Goal: Task Accomplishment & Management: Complete application form

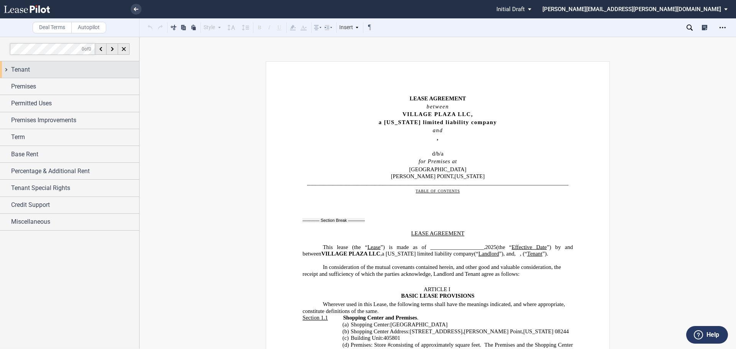
click at [64, 71] on div "Tenant" at bounding box center [75, 69] width 128 height 9
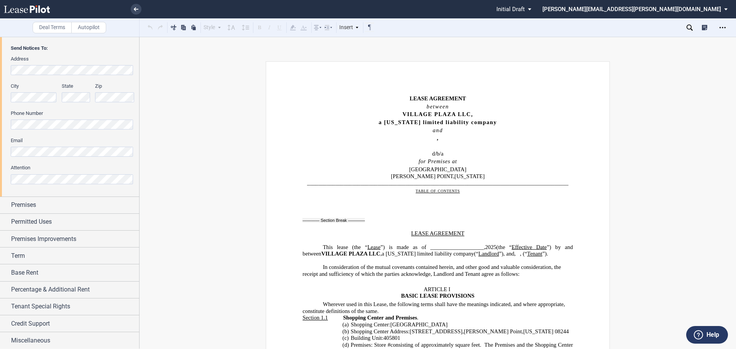
scroll to position [181, 0]
click at [49, 203] on div "Premises" at bounding box center [75, 204] width 128 height 9
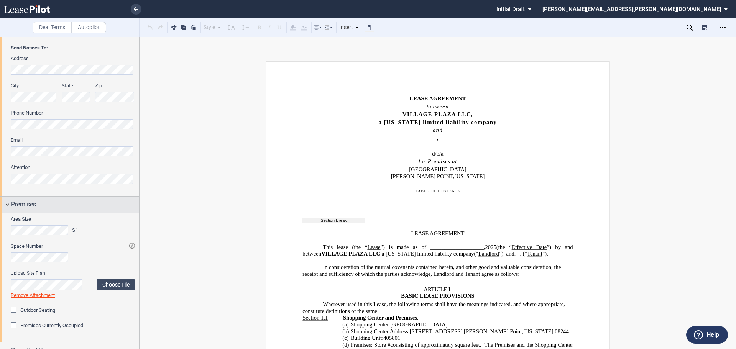
scroll to position [296, 0]
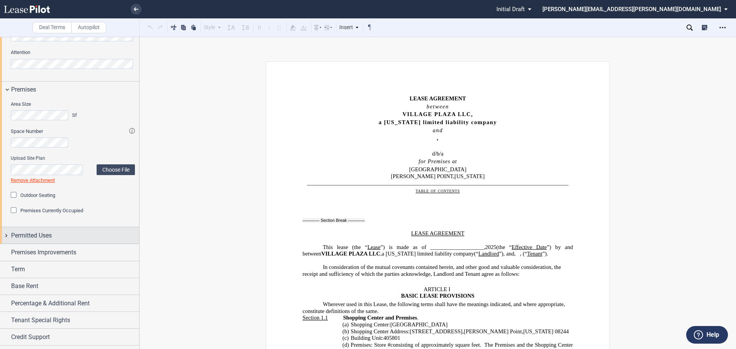
click at [73, 234] on div "Permitted Uses" at bounding box center [75, 235] width 128 height 9
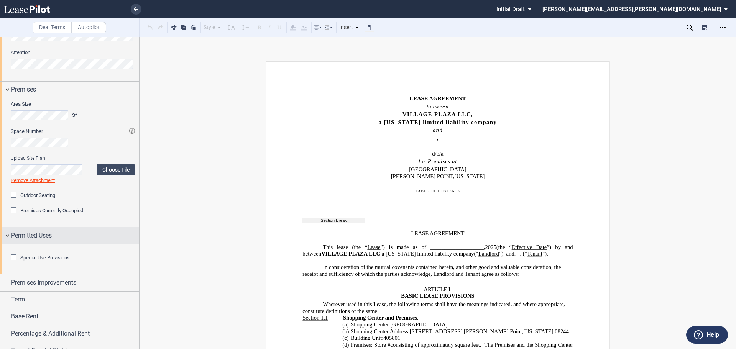
scroll to position [382, 0]
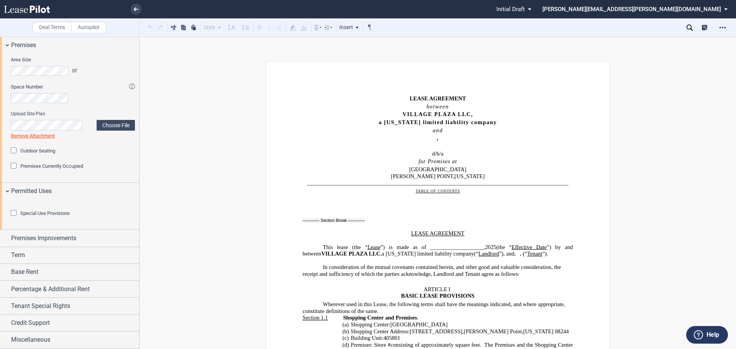
click at [16, 214] on div "Special Use Provisions" at bounding box center [15, 214] width 8 height 8
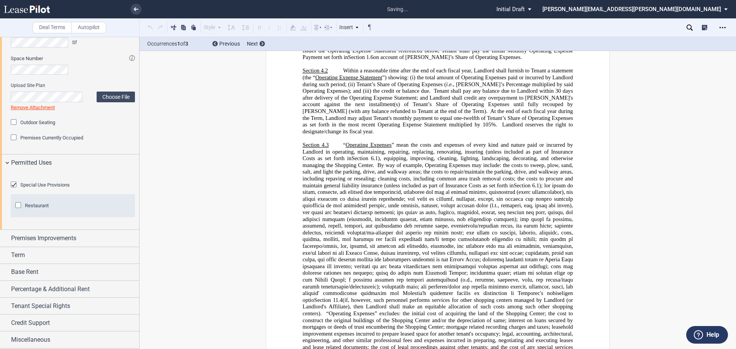
scroll to position [3094, 0]
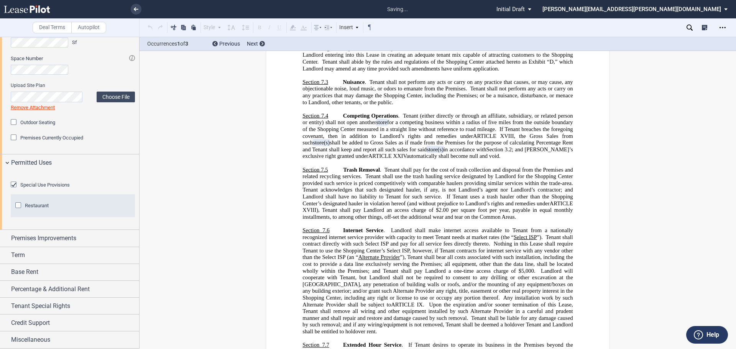
click at [19, 210] on div "Restaurant" at bounding box center [19, 207] width 8 height 8
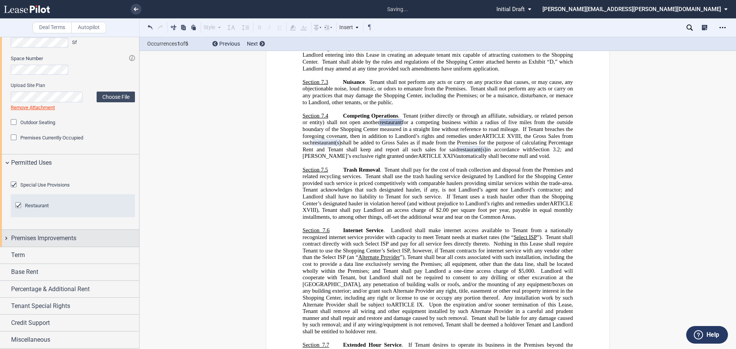
click at [115, 236] on div "Premises Improvements" at bounding box center [75, 238] width 128 height 9
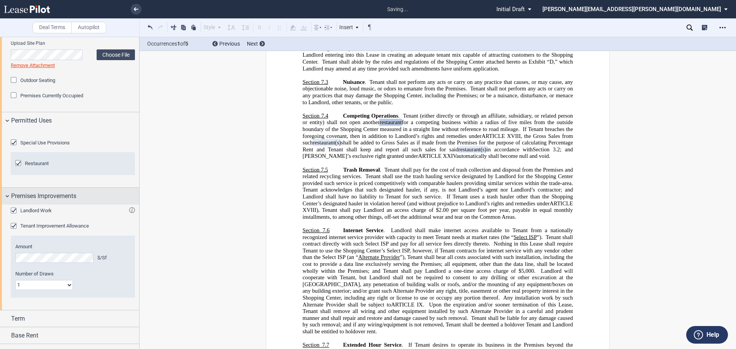
scroll to position [487, 0]
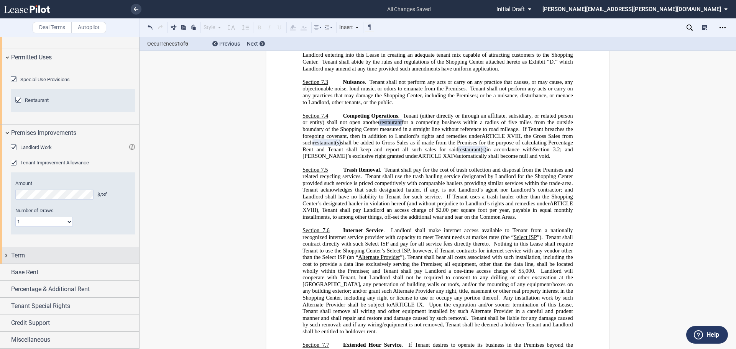
click at [91, 260] on div "Term" at bounding box center [75, 255] width 128 height 9
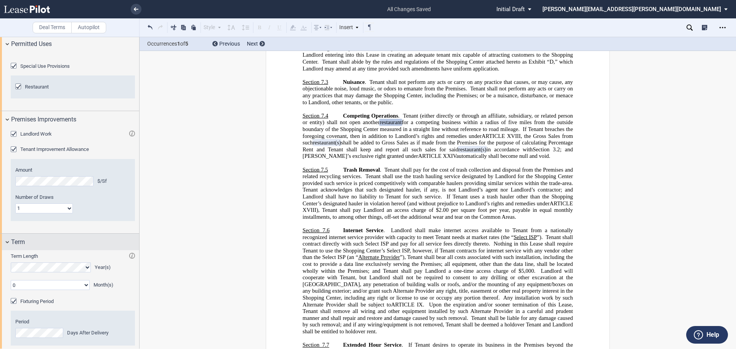
scroll to position [641, 0]
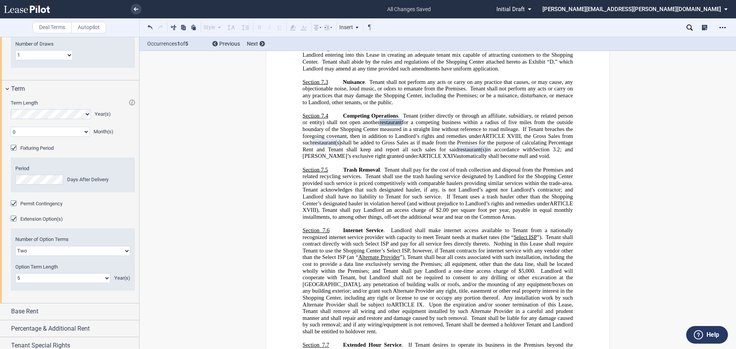
click at [44, 185] on div "Period Days After Delivery" at bounding box center [72, 175] width 115 height 20
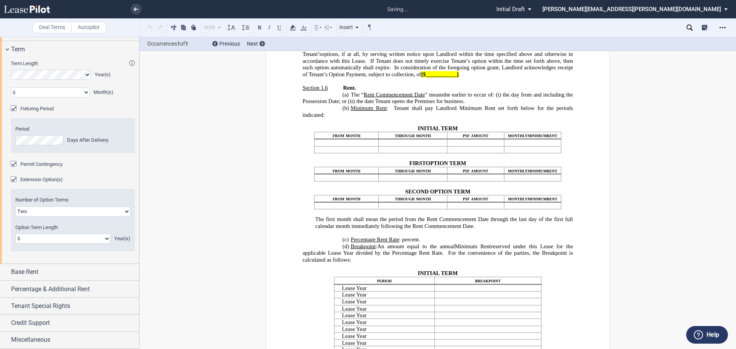
scroll to position [723, 0]
click at [91, 272] on div "Base Rent" at bounding box center [75, 272] width 128 height 9
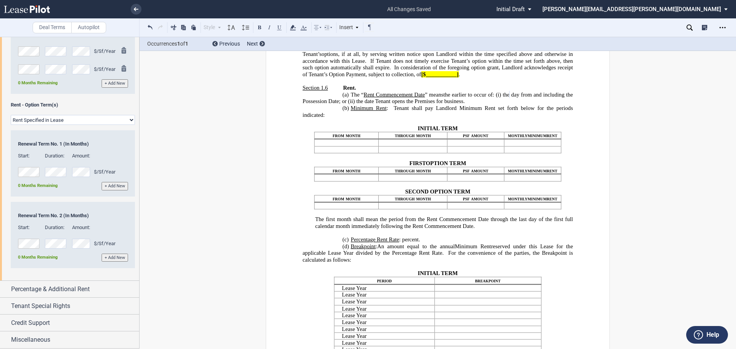
scroll to position [1005, 0]
click at [91, 284] on div "Percentage & Additional Rent" at bounding box center [69, 289] width 139 height 16
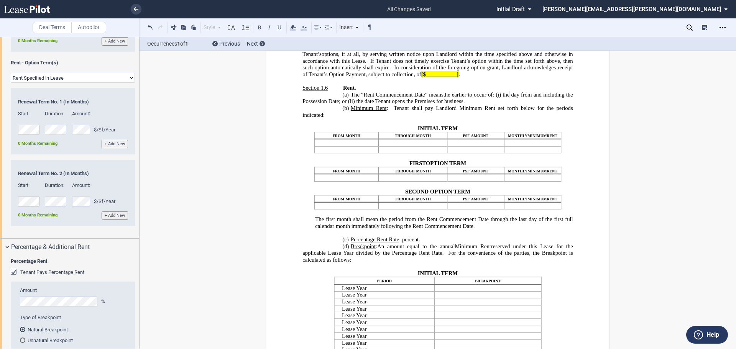
click at [15, 277] on div "Tenant Pays Percentage Rent" at bounding box center [15, 273] width 8 height 8
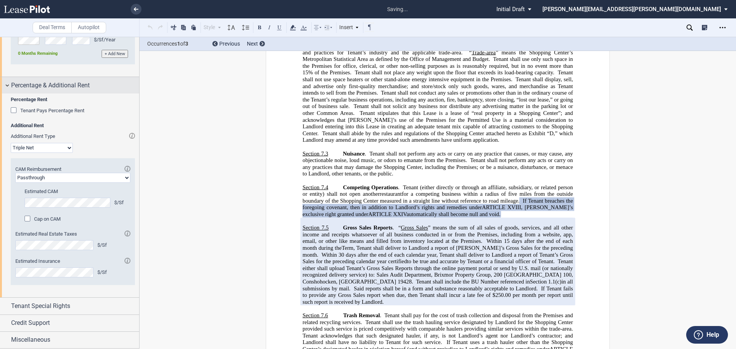
scroll to position [2419, 0]
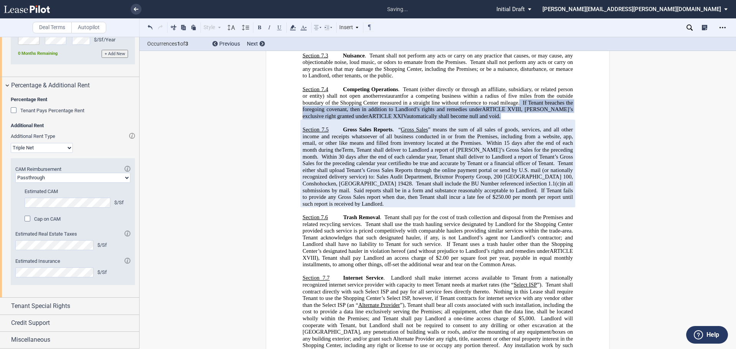
click at [113, 183] on select "Passthrough Fixed" at bounding box center [72, 178] width 115 height 10
select select "fixed"
click at [15, 183] on select "Passthrough Fixed" at bounding box center [72, 178] width 115 height 10
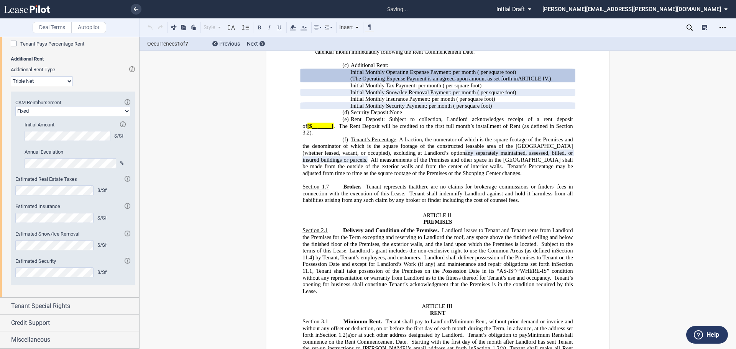
scroll to position [1276, 0]
click at [57, 306] on span "Tenant Special Rights" at bounding box center [40, 306] width 59 height 9
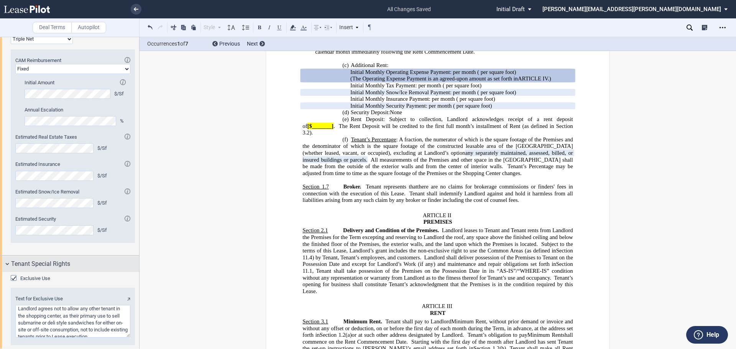
scroll to position [1362, 0]
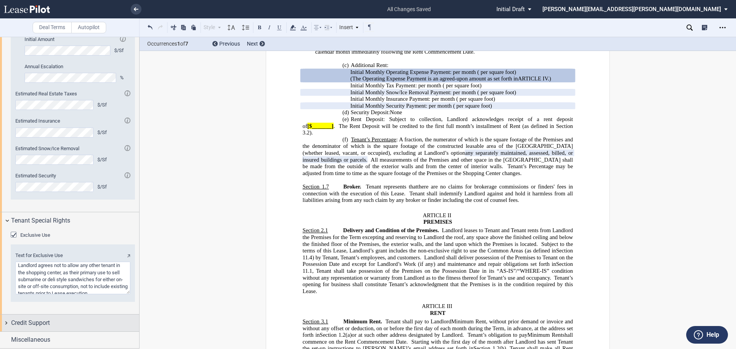
click at [35, 322] on span "Credit Support" at bounding box center [30, 323] width 39 height 9
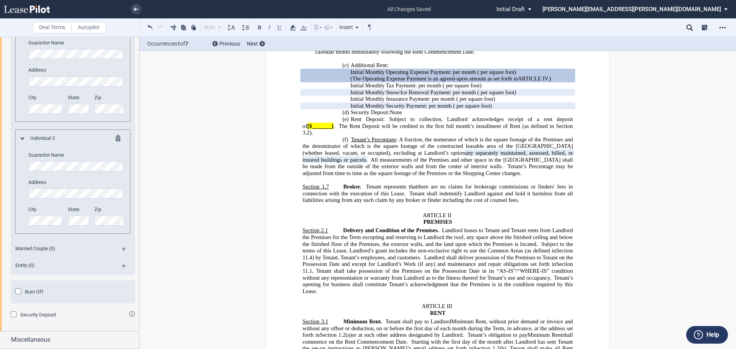
scroll to position [1839, 0]
click at [124, 249] on md-icon at bounding box center [127, 251] width 10 height 9
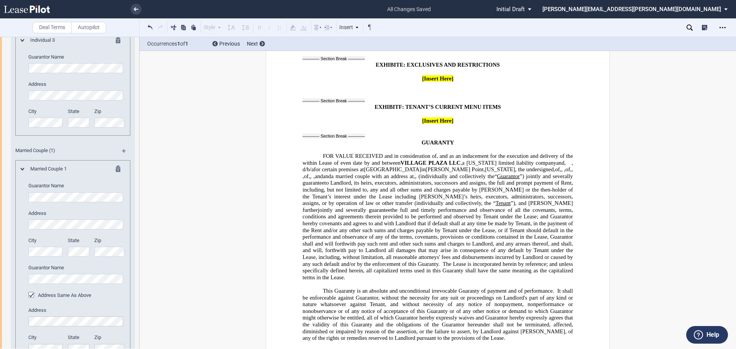
scroll to position [0, 2]
click at [133, 166] on div "Guarantor Info: Individual (3) Individual 1 Guarantor Name Address City State" at bounding box center [73, 79] width 124 height 615
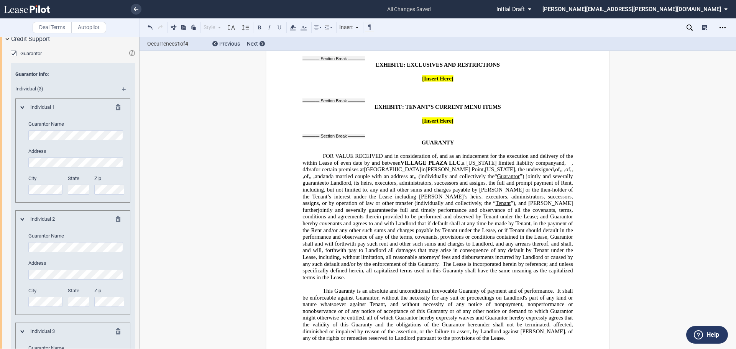
scroll to position [1588, 0]
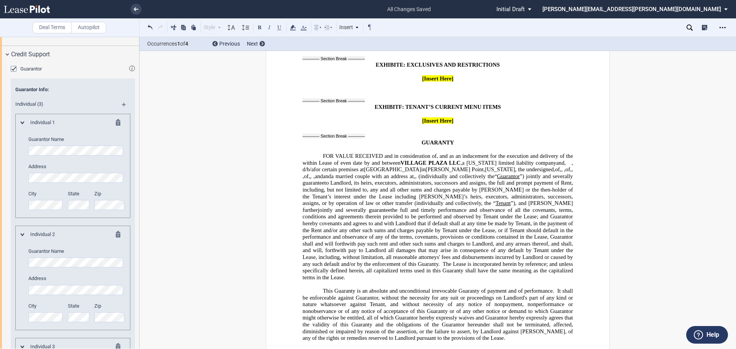
click at [21, 124] on md-icon at bounding box center [22, 123] width 4 height 3
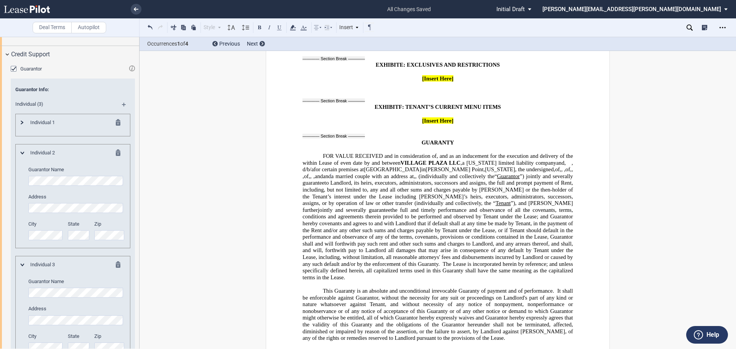
click at [21, 125] on md-icon at bounding box center [22, 123] width 3 height 4
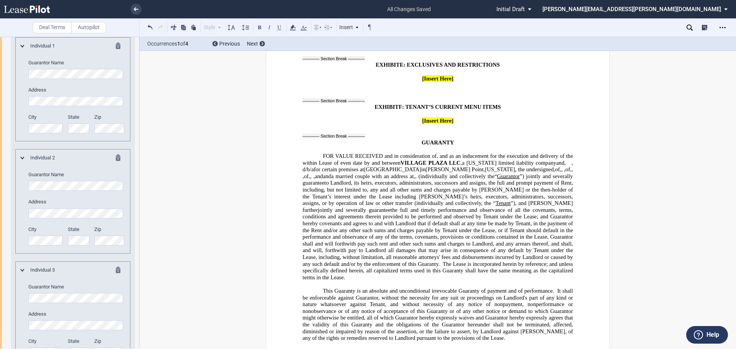
scroll to position [1627, 0]
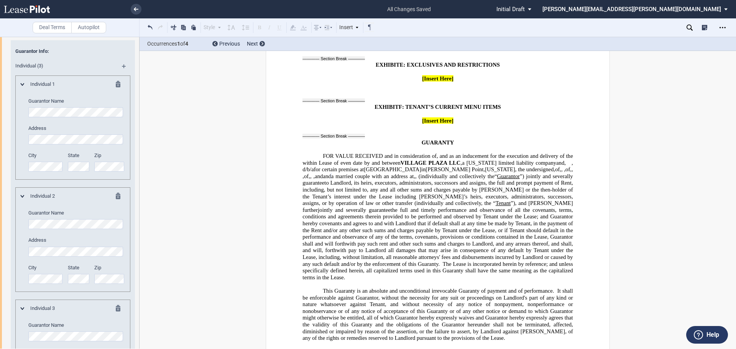
click at [156, 158] on div "Deal Terms Autopilot Style Normal 8pt 9pt 10pt 10.5pt 11pt 12pt 14pt 16pt Norma…" at bounding box center [368, 193] width 736 height 313
drag, startPoint x: 36, startPoint y: 149, endPoint x: 121, endPoint y: 108, distance: 94.3
click at [122, 74] on md-icon at bounding box center [127, 68] width 10 height 9
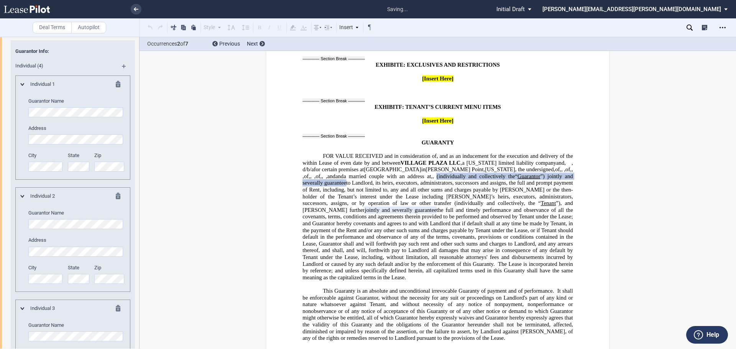
click at [122, 74] on md-icon at bounding box center [127, 68] width 10 height 9
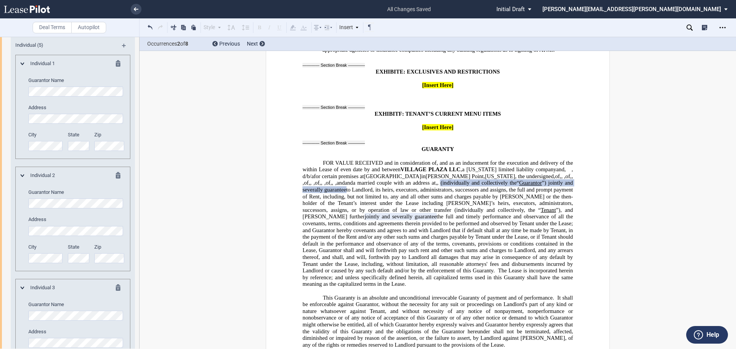
scroll to position [1665, 0]
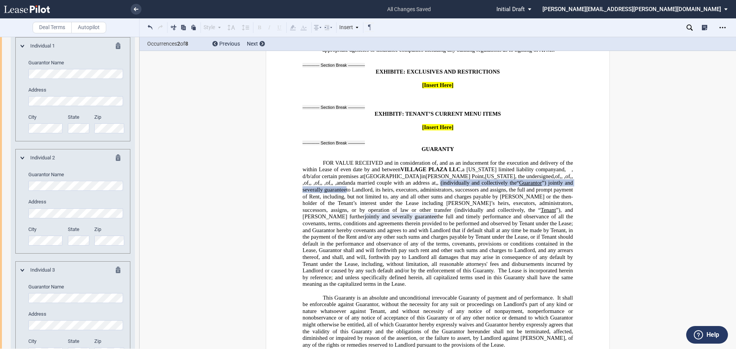
click at [23, 48] on md-icon at bounding box center [22, 46] width 4 height 3
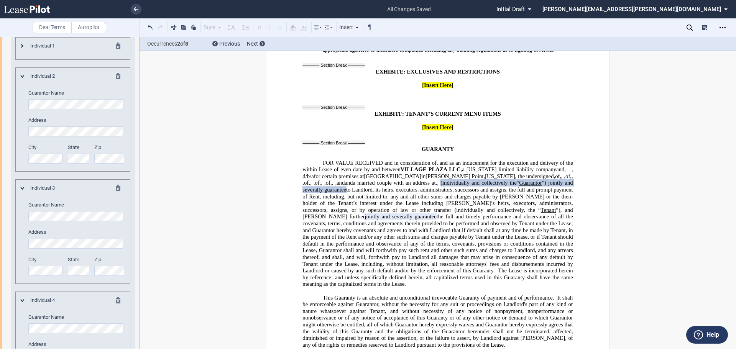
click at [117, 52] on md-icon at bounding box center [120, 47] width 9 height 9
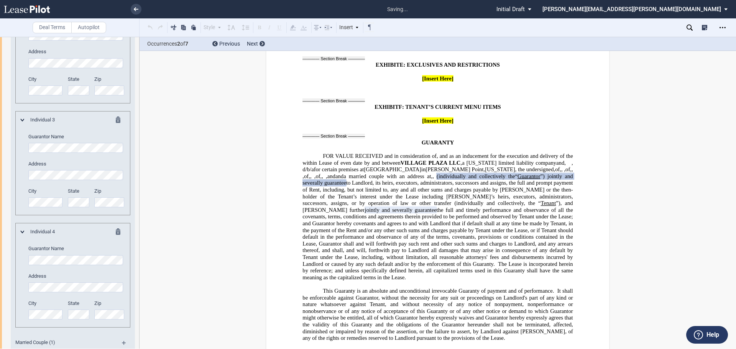
scroll to position [1818, 0]
click at [116, 123] on md-icon at bounding box center [120, 118] width 9 height 9
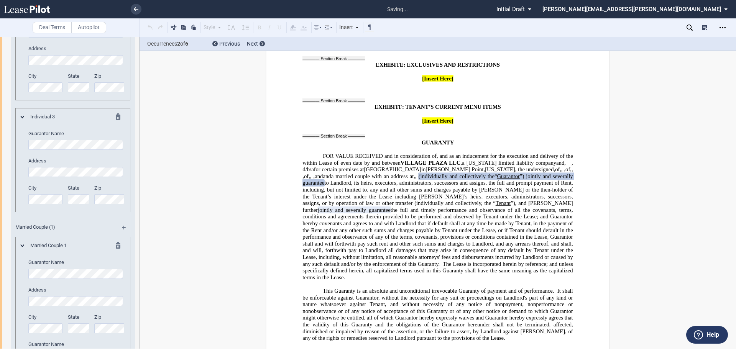
click at [116, 123] on md-icon at bounding box center [120, 118] width 9 height 9
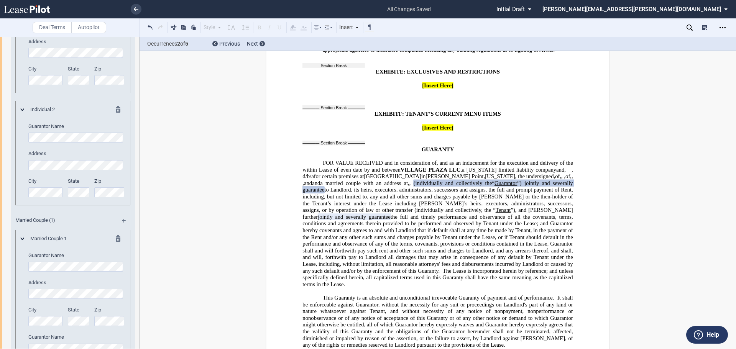
scroll to position [1703, 0]
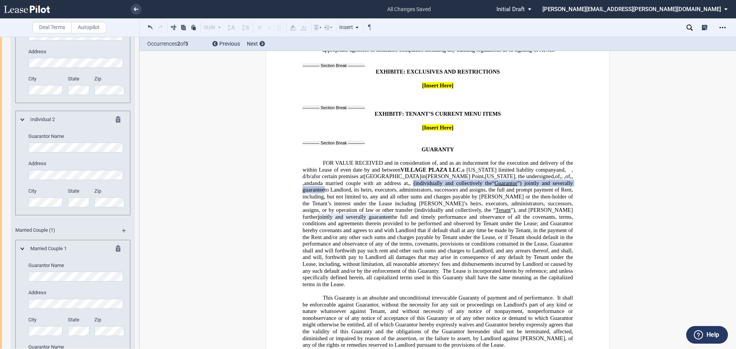
click at [117, 125] on md-icon at bounding box center [120, 120] width 9 height 9
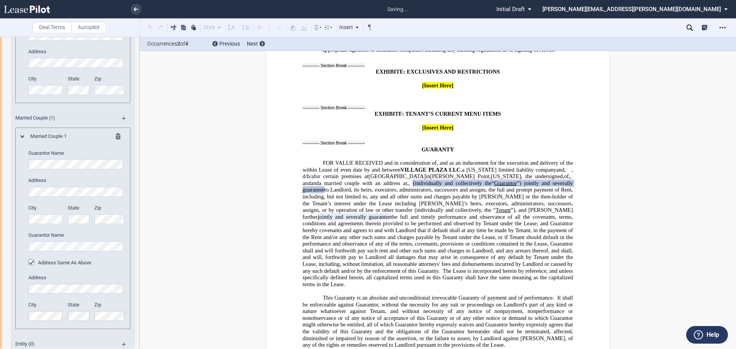
click at [114, 13] on div at bounding box center [110, 8] width 19 height 9
click at [116, 13] on md-icon at bounding box center [120, 8] width 9 height 9
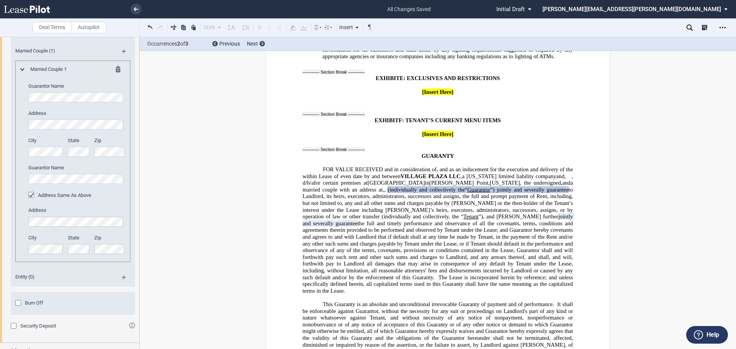
scroll to position [1712, 0]
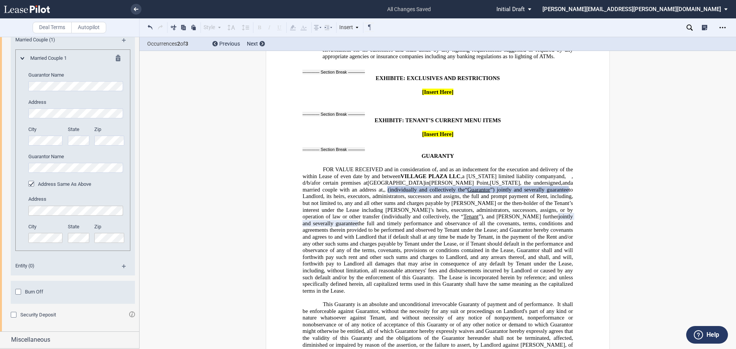
click at [124, 267] on md-icon at bounding box center [127, 269] width 10 height 9
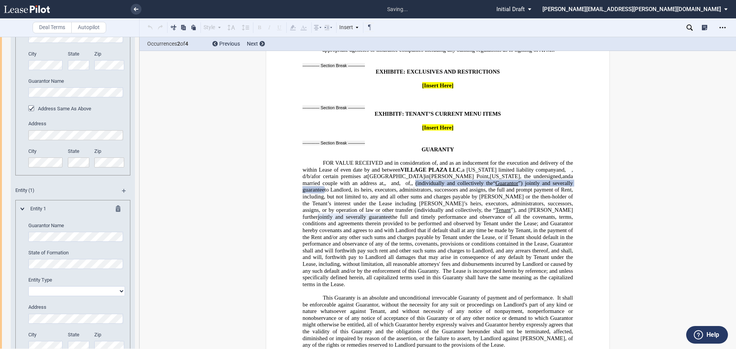
scroll to position [1827, 0]
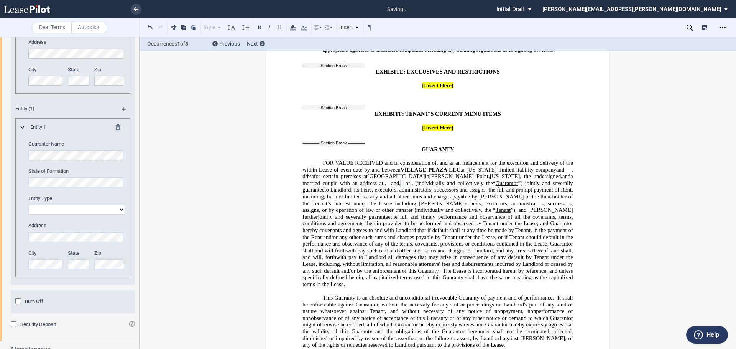
click at [56, 215] on select "Corporation Limited liability company General Partnership Limited Partnership O…" at bounding box center [76, 210] width 97 height 10
select select "corporation"
click at [28, 215] on select "Corporation Limited liability company General Partnership Limited Partnership O…" at bounding box center [76, 210] width 97 height 10
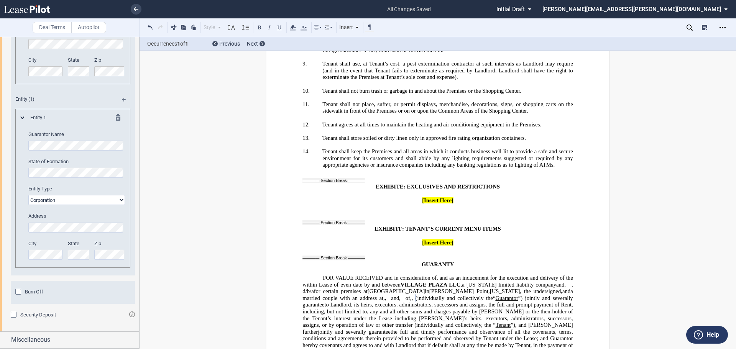
scroll to position [1879, 0]
click at [19, 292] on div "Burn Off" at bounding box center [19, 293] width 8 height 8
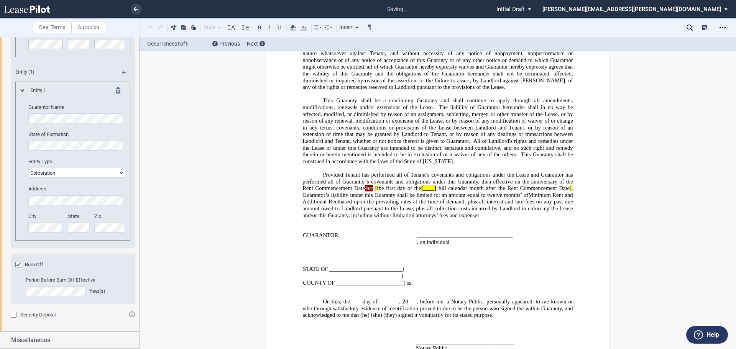
scroll to position [1906, 0]
click at [35, 340] on span "Miscellaneous" at bounding box center [30, 340] width 39 height 9
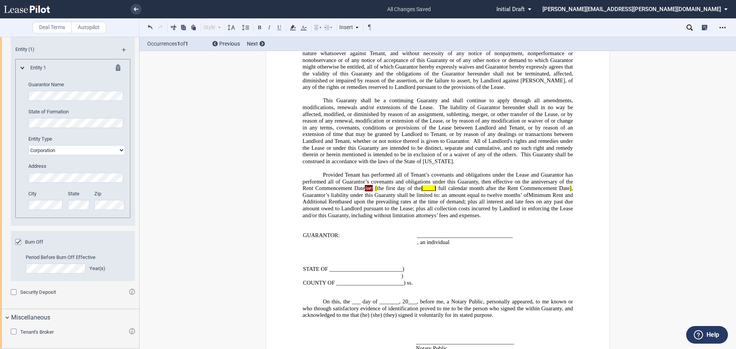
scroll to position [1929, 0]
click at [316, 298] on p "On this, the ___ day of _______, 20___, before me, a Notary Public, personally …" at bounding box center [438, 308] width 270 height 20
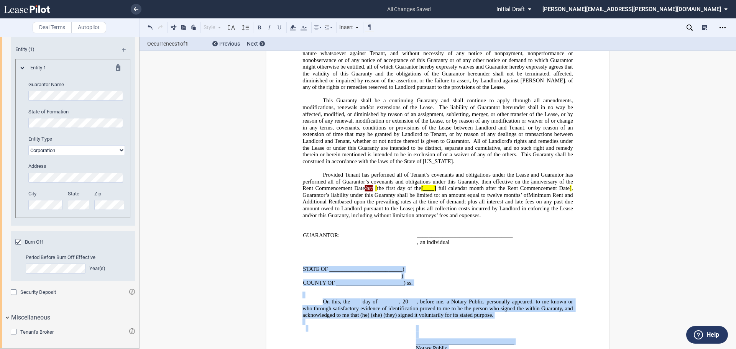
drag, startPoint x: 298, startPoint y: 250, endPoint x: 552, endPoint y: 334, distance: 267.1
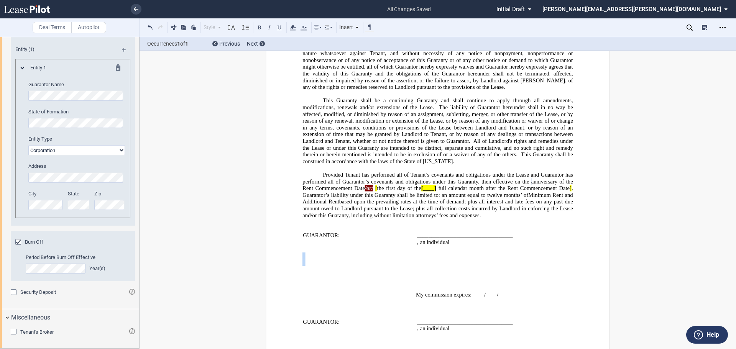
drag, startPoint x: 298, startPoint y: 238, endPoint x: 573, endPoint y: 282, distance: 278.6
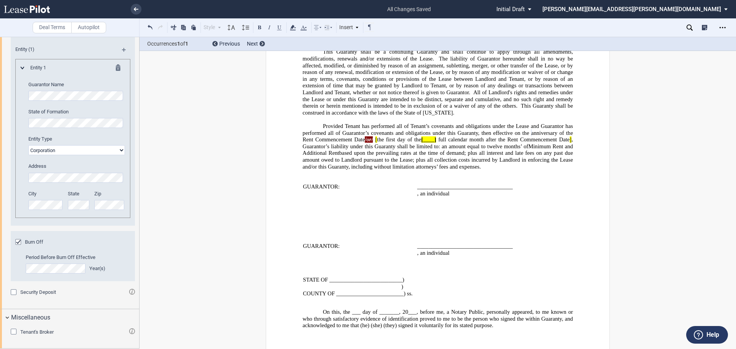
scroll to position [12345, 0]
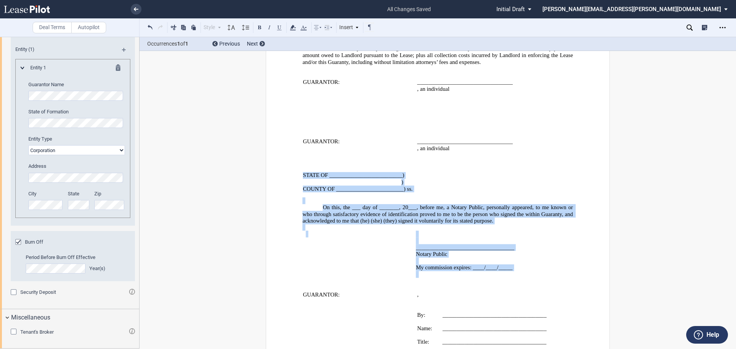
drag, startPoint x: 301, startPoint y: 155, endPoint x: 561, endPoint y: 260, distance: 280.3
click at [561, 260] on div "!!CUSTOM_FOOTER_DISTANCE_0.1!! !!CUSTOM_FOOTER_START!! ﻿ !!CUSTOM_PAGE_NUMBER:T…" at bounding box center [438, 100] width 270 height 760
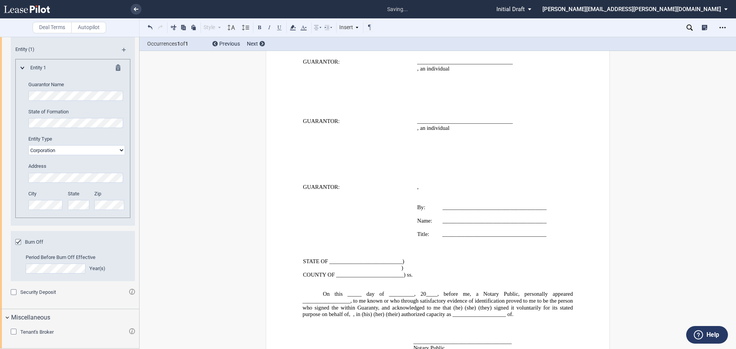
scroll to position [12408, 0]
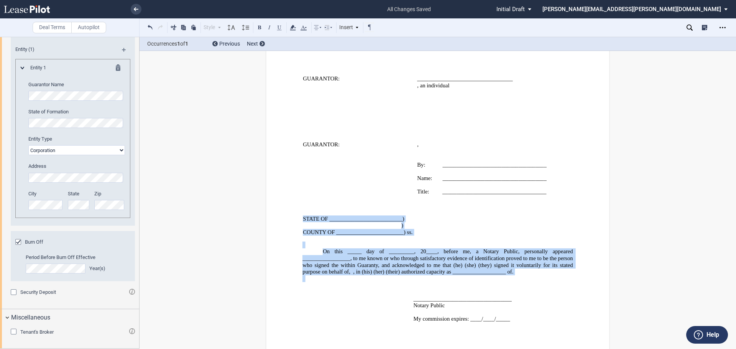
drag, startPoint x: 308, startPoint y: 205, endPoint x: 582, endPoint y: 318, distance: 296.9
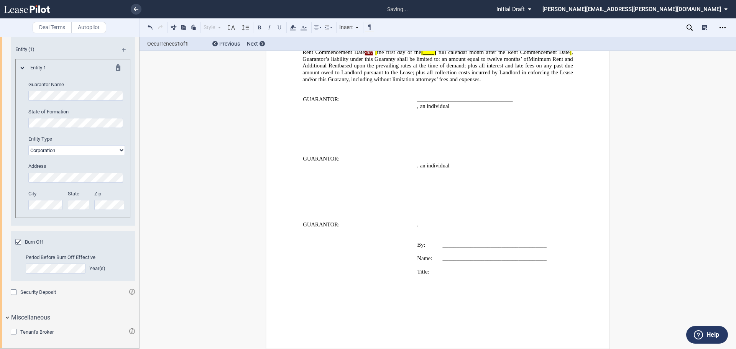
scroll to position [12313, 0]
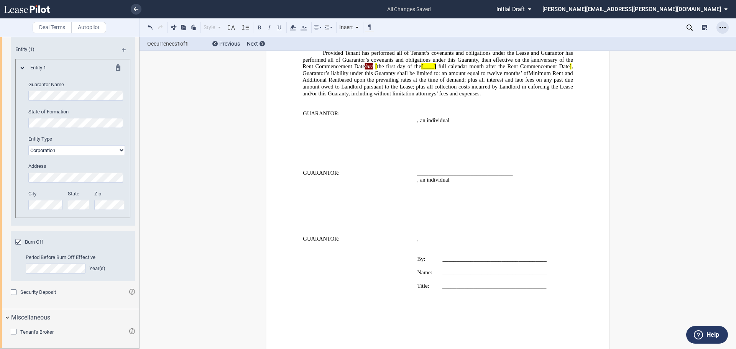
click at [719, 28] on div "Open Lease options menu" at bounding box center [723, 27] width 12 height 12
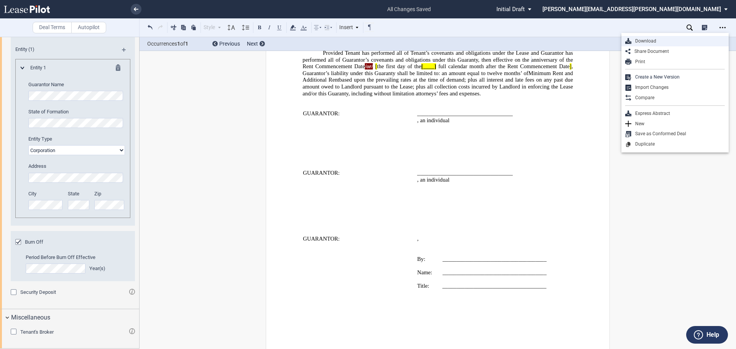
click at [650, 40] on div "Download" at bounding box center [679, 41] width 94 height 7
